Goal: Task Accomplishment & Management: Manage account settings

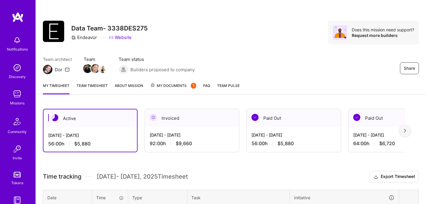
scroll to position [68, 0]
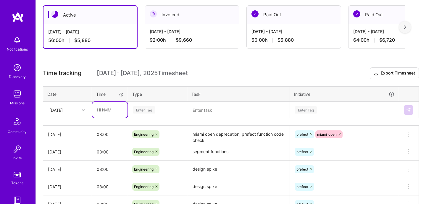
click at [114, 114] on input "text" at bounding box center [109, 110] width 35 height 16
type input "08:00"
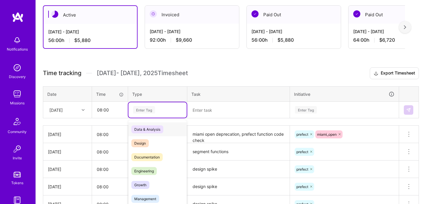
click at [148, 113] on div "Time tracking [DATE] - [DATE] Timesheet Export Timesheet Date Time Type Task In…" at bounding box center [231, 165] width 376 height 196
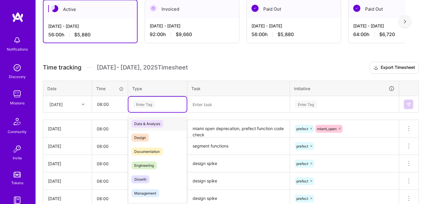
scroll to position [110, 0]
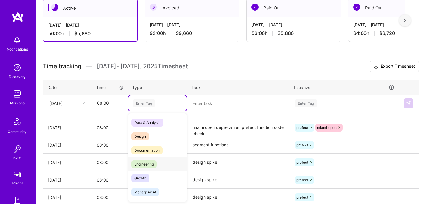
click at [149, 160] on div "Engineering" at bounding box center [157, 164] width 58 height 14
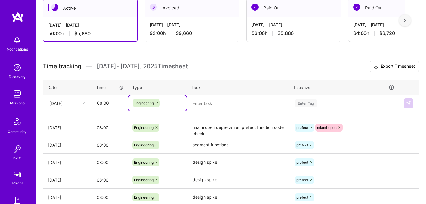
click at [210, 108] on textarea at bounding box center [238, 102] width 101 height 15
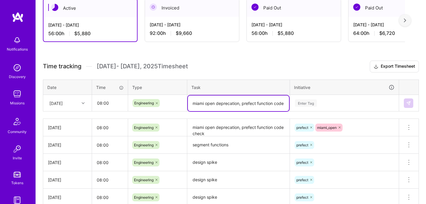
type textarea "miami open deprecation, prefect function code"
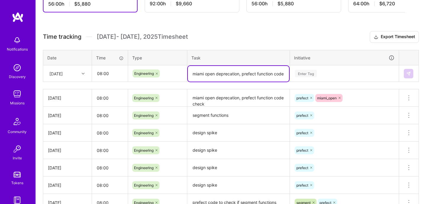
scroll to position [143, 0]
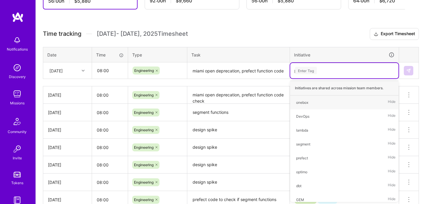
type input "pre"
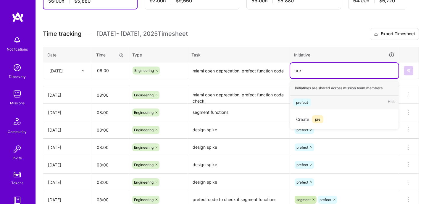
click at [297, 102] on div "prefect" at bounding box center [302, 102] width 12 height 6
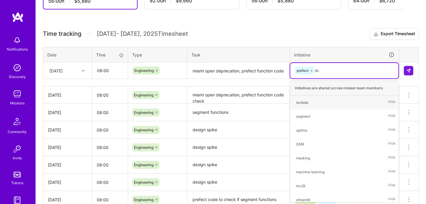
type input "mi"
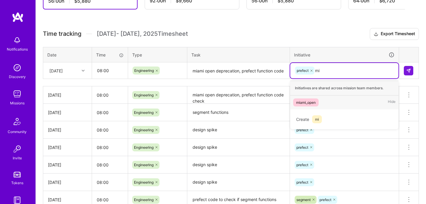
click at [321, 100] on div "miami_open Hide" at bounding box center [344, 102] width 108 height 14
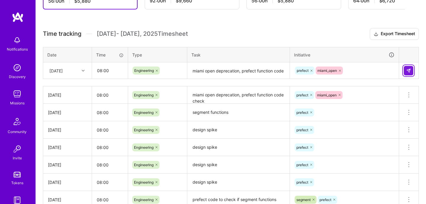
click at [409, 70] on img at bounding box center [408, 70] width 5 height 5
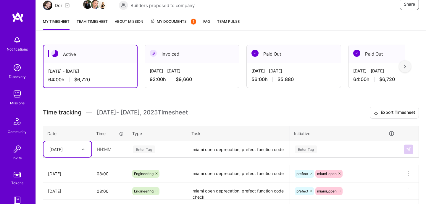
scroll to position [0, 0]
